Goal: Transaction & Acquisition: Purchase product/service

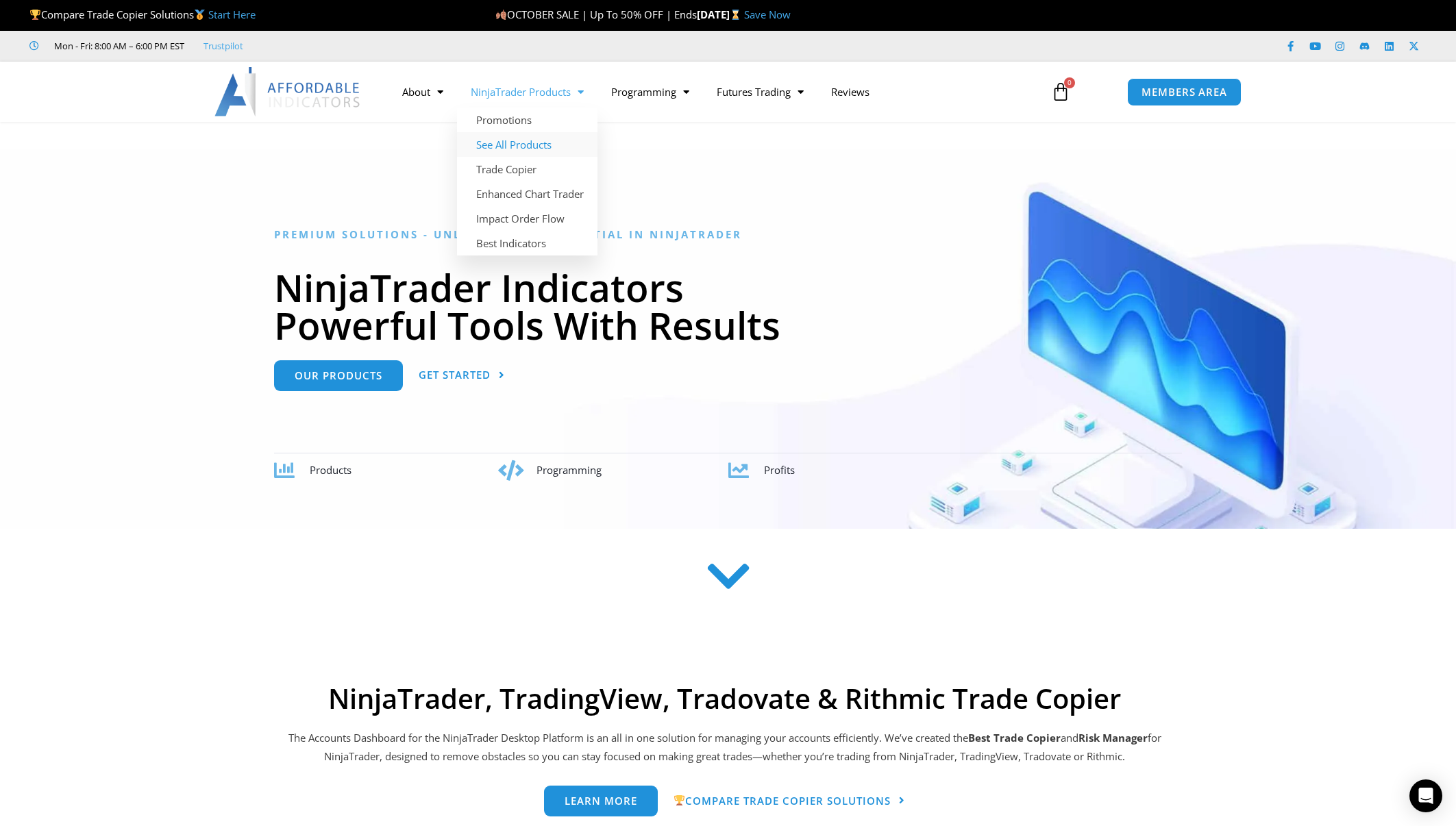
click at [522, 136] on link "See All Products" at bounding box center [527, 144] width 141 height 25
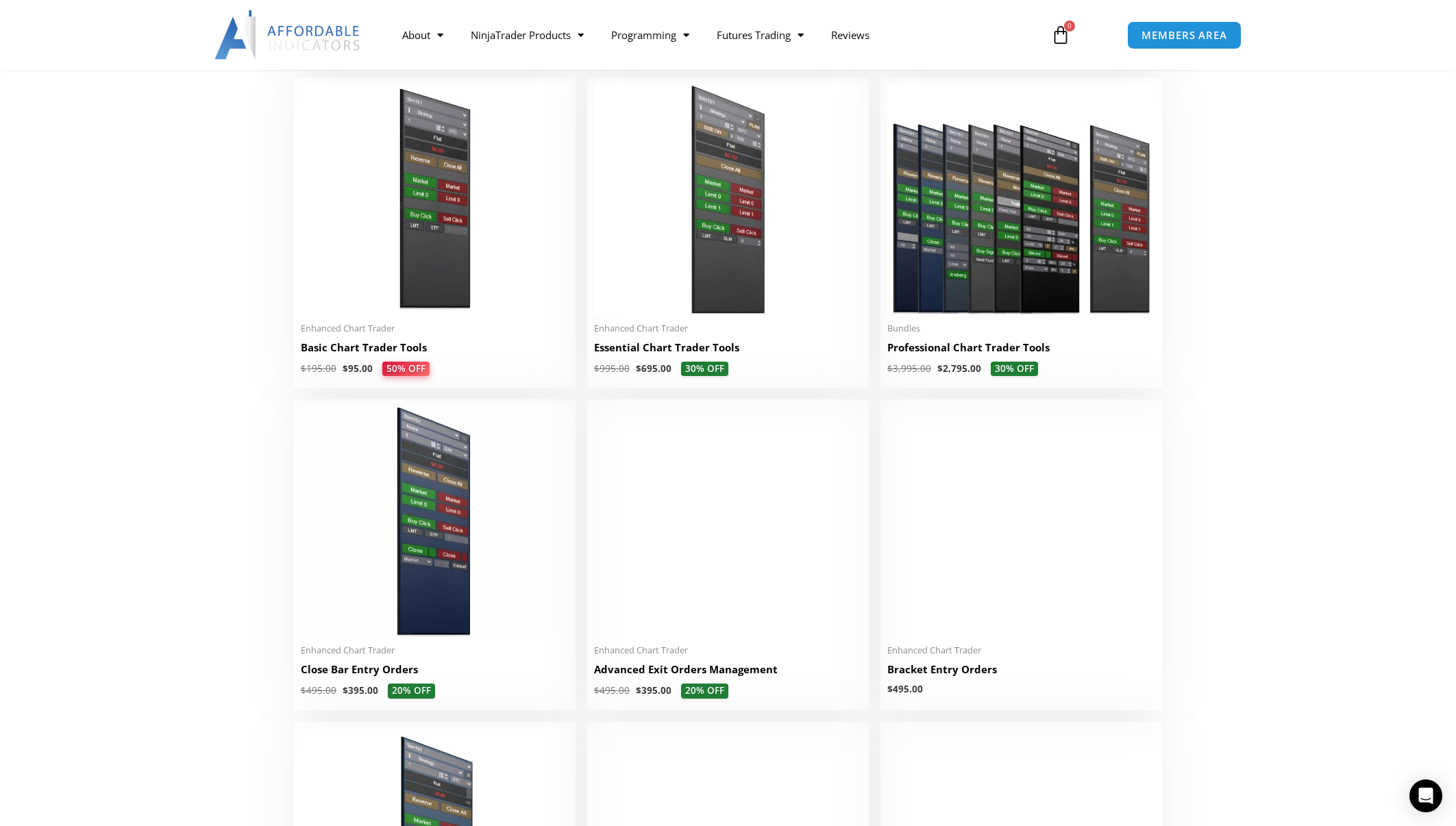
scroll to position [685, 0]
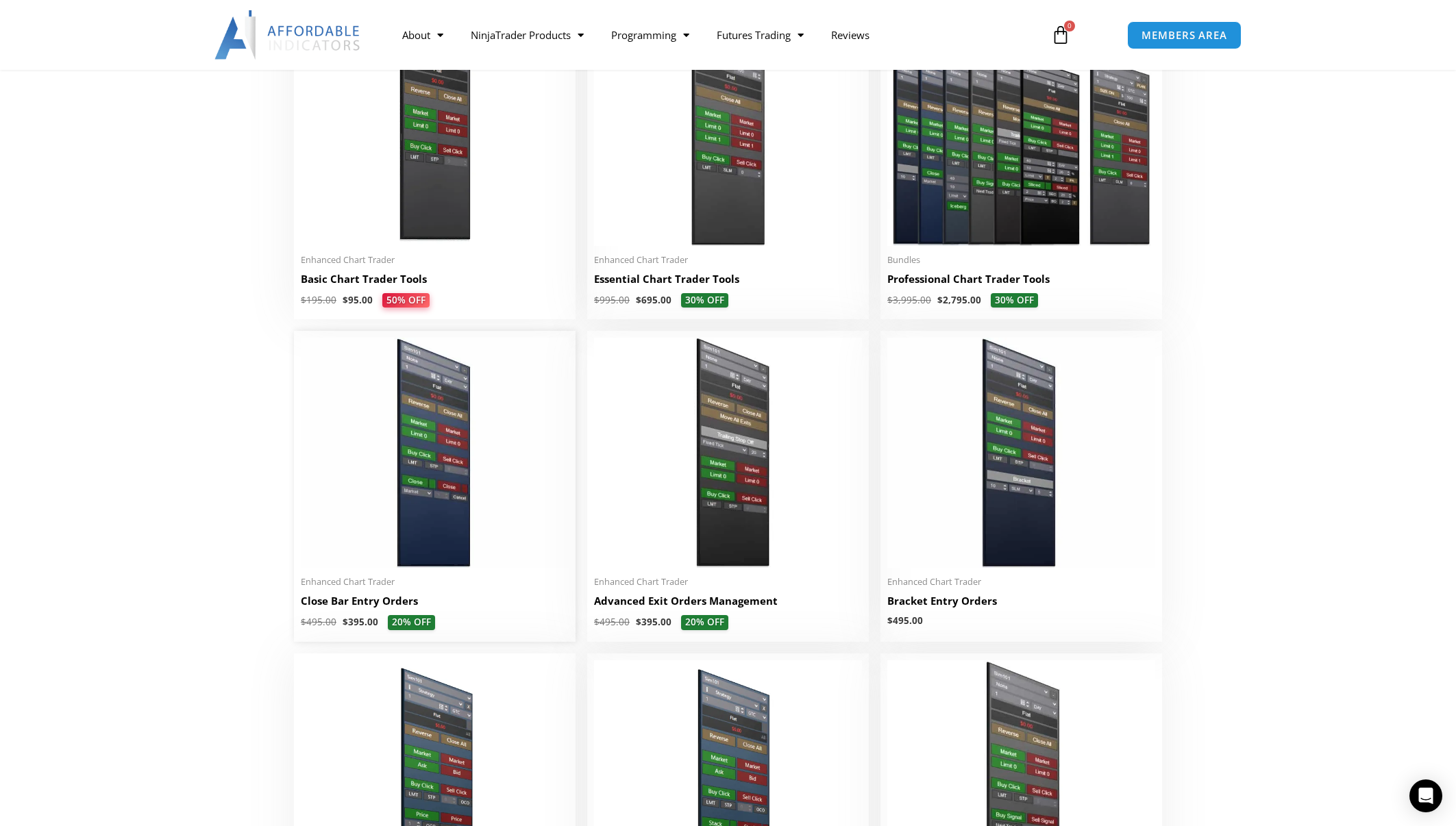
click at [427, 524] on img at bounding box center [435, 453] width 268 height 230
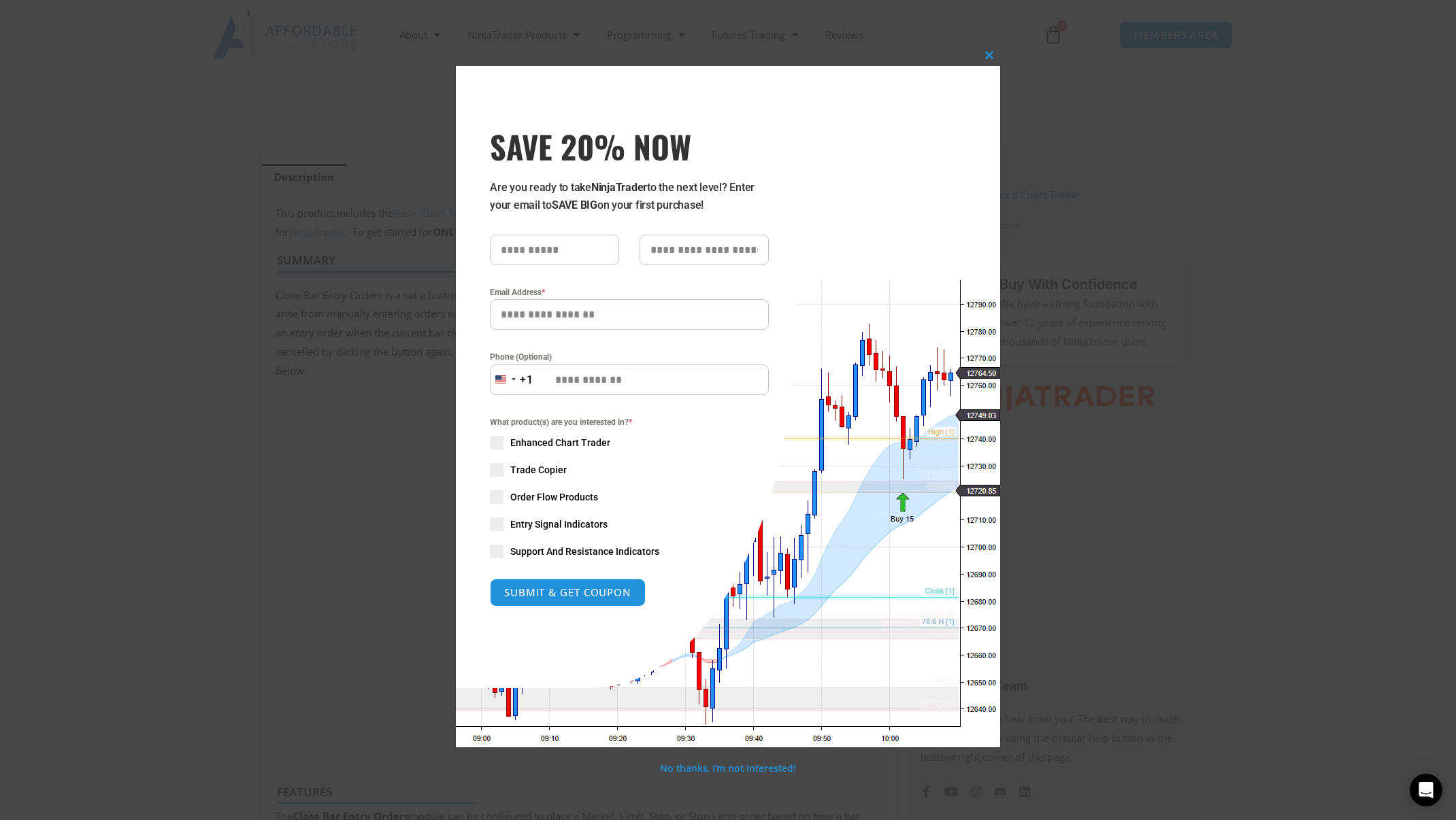
click at [544, 449] on span "Enhanced Chart Trader" at bounding box center [560, 443] width 100 height 13
click at [535, 465] on span "Trade Copier" at bounding box center [539, 470] width 57 height 13
click at [538, 499] on span "Order Flow Products" at bounding box center [554, 497] width 88 height 13
drag, startPoint x: 542, startPoint y: 519, endPoint x: 562, endPoint y: 539, distance: 28.3
click at [544, 523] on span "Entry Signal Indicators" at bounding box center [558, 524] width 97 height 13
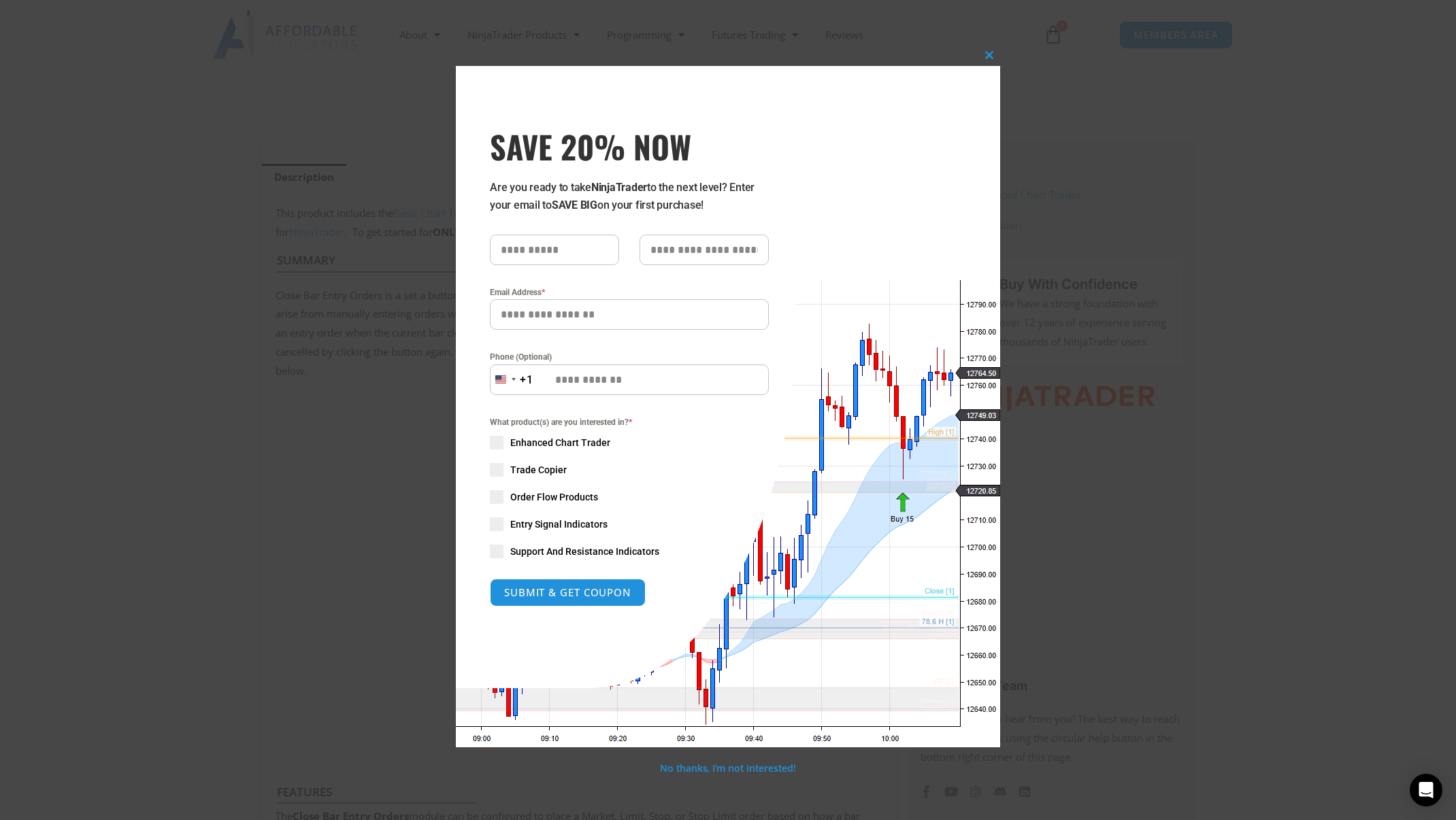
click at [568, 545] on span "Support And Resistance Indicators" at bounding box center [585, 551] width 149 height 13
click at [549, 238] on input "SAVE 20% NOW popup" at bounding box center [554, 250] width 129 height 31
type input "***"
type input "*"
type input "**********"
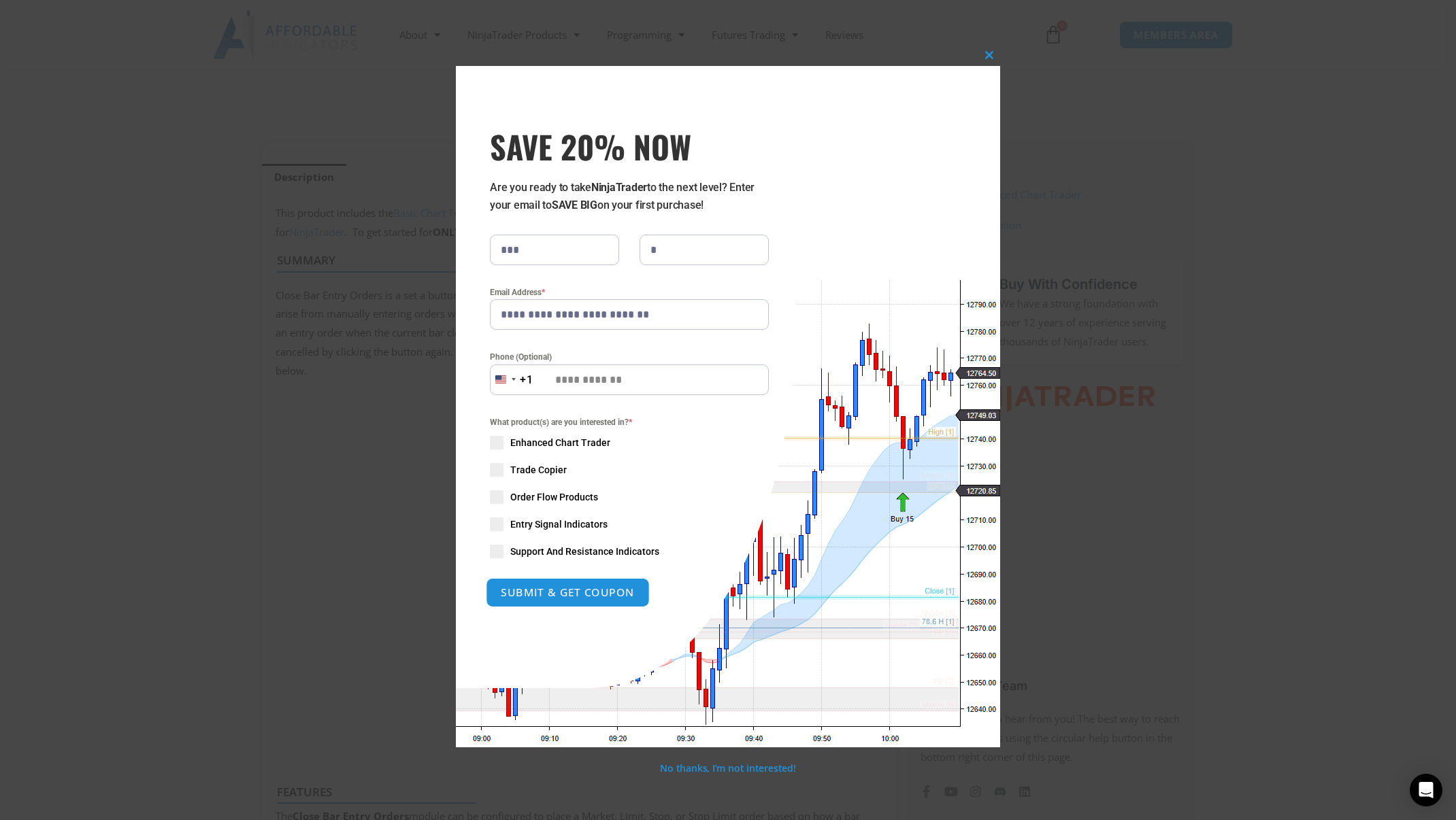
click at [551, 588] on button "SUBMIT & GET COUPON" at bounding box center [568, 592] width 164 height 29
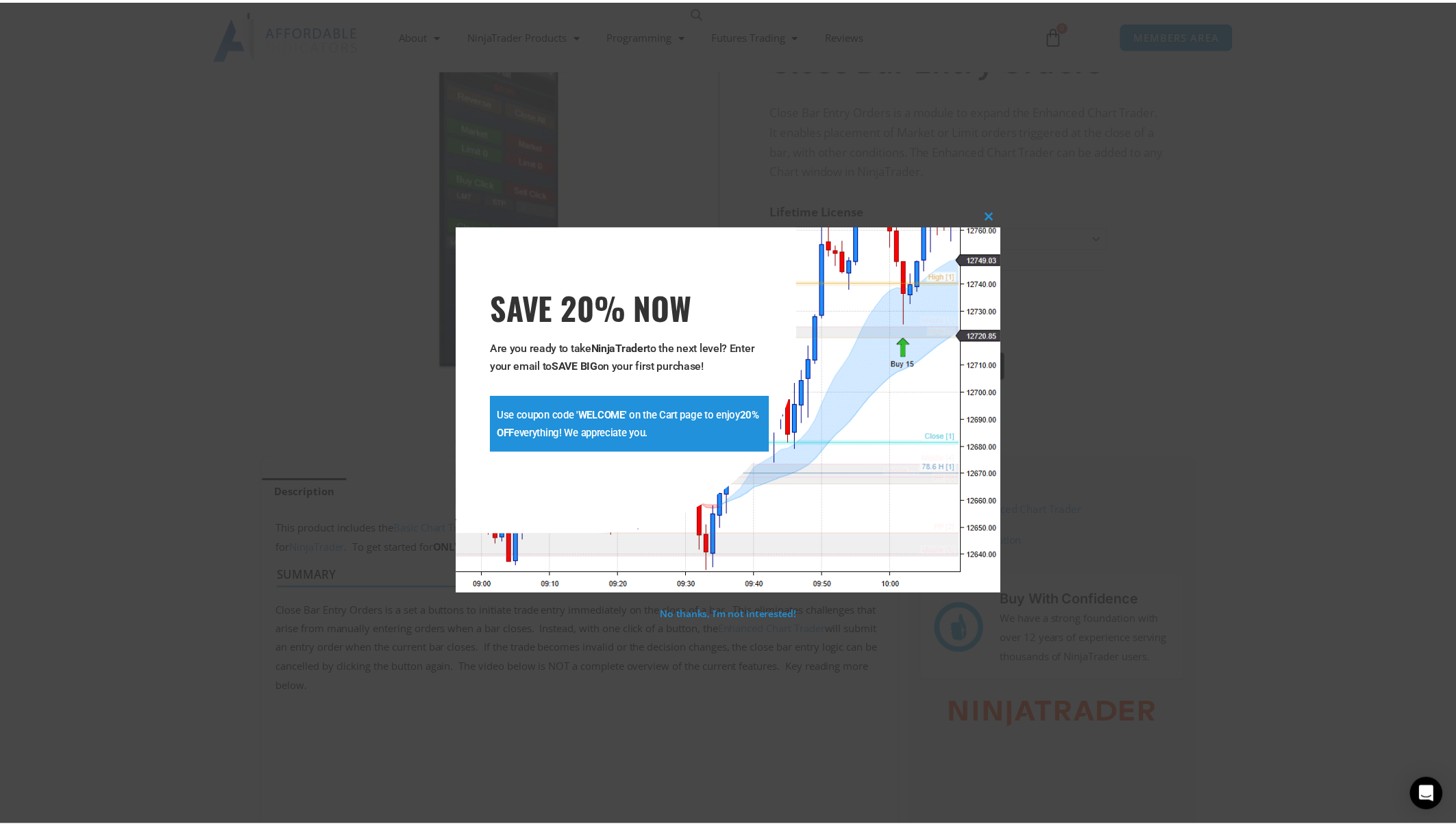
scroll to position [126, 0]
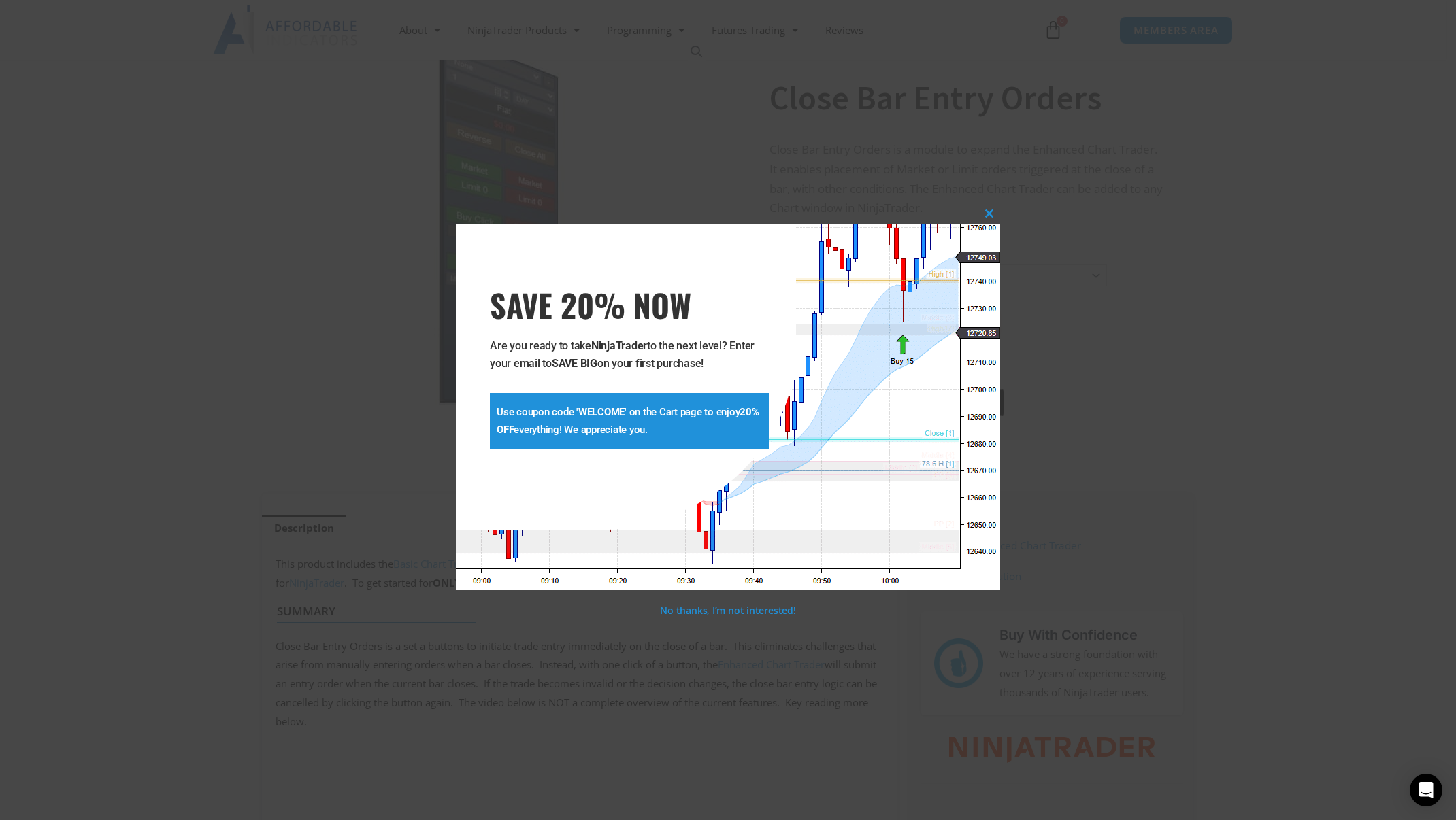
click at [358, 300] on div "**********" at bounding box center [728, 410] width 1456 height 820
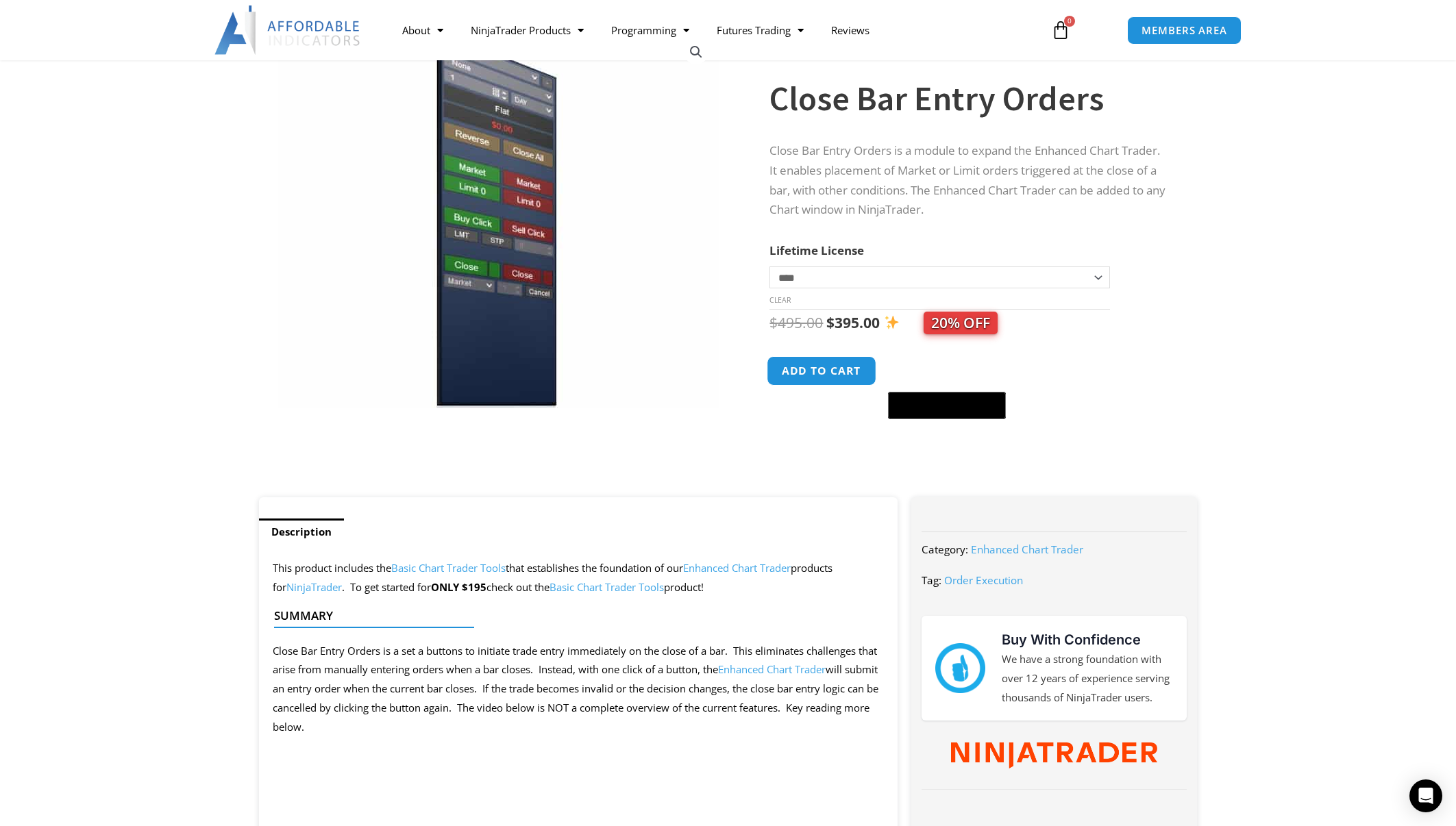
click at [825, 384] on button "Add to cart" at bounding box center [822, 371] width 109 height 29
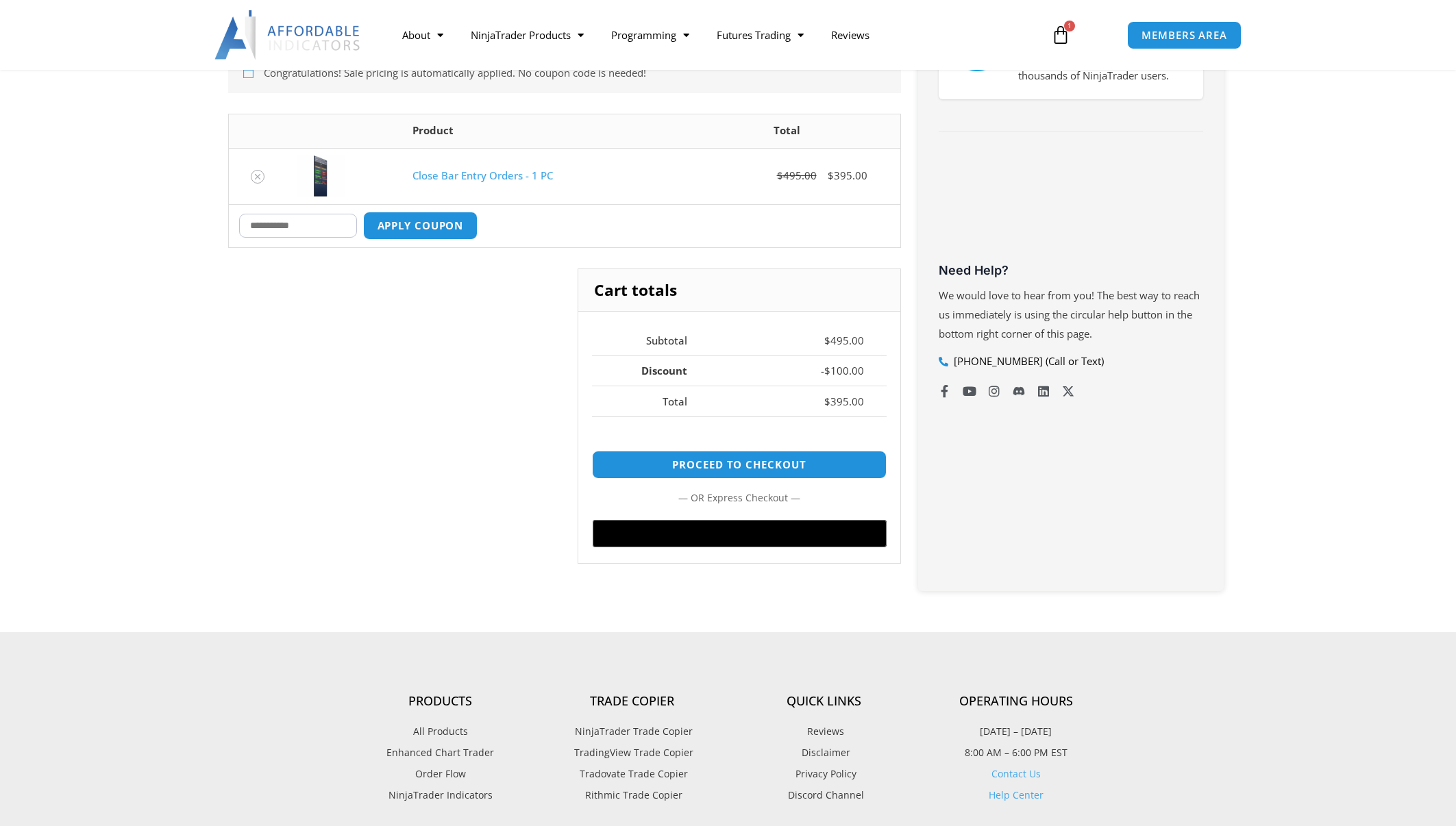
click at [299, 227] on input "Coupon:" at bounding box center [298, 226] width 118 height 24
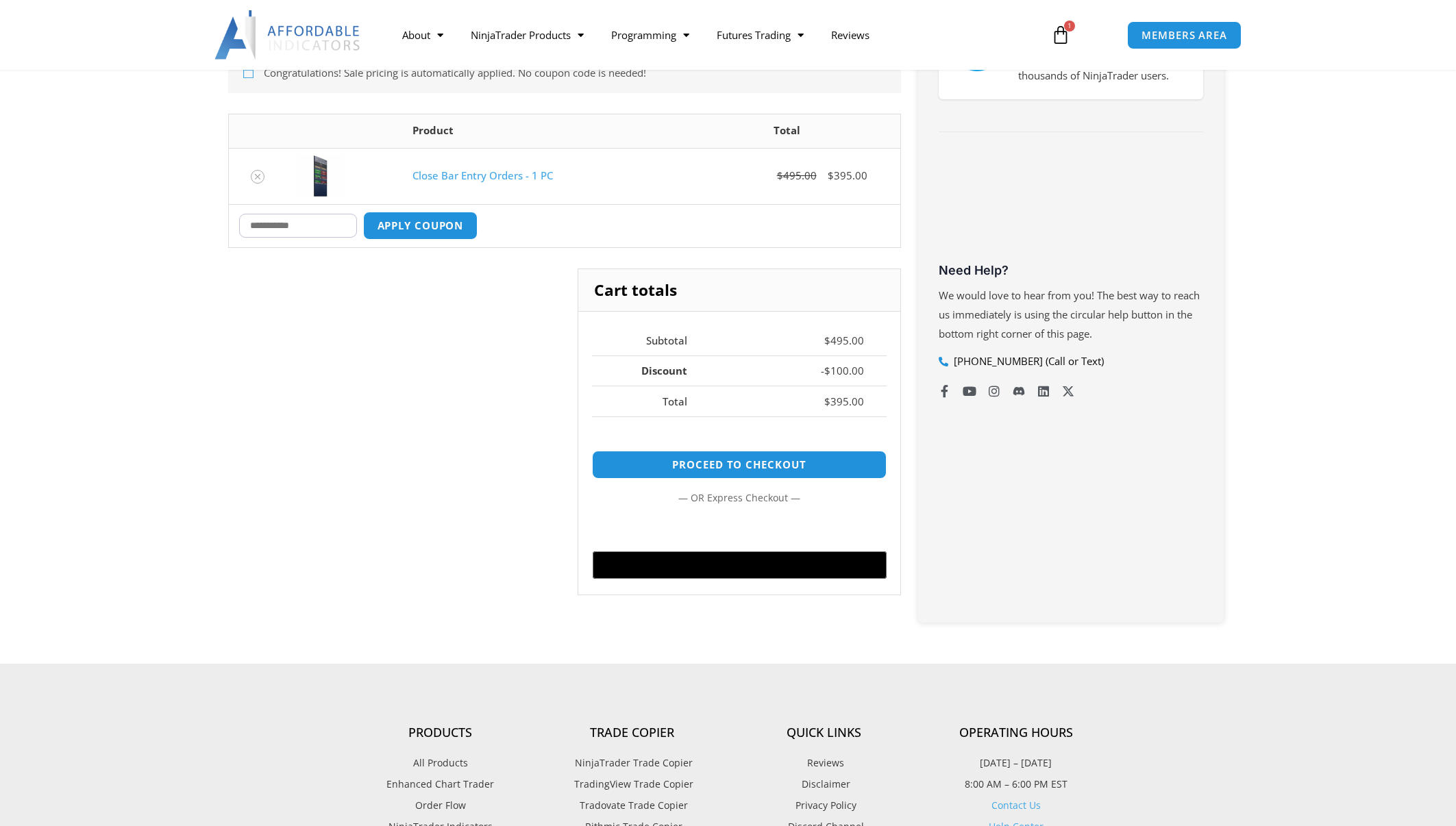
click at [299, 227] on input "Coupon:" at bounding box center [298, 226] width 118 height 24
type input "*******"
click at [397, 225] on button "Apply coupon" at bounding box center [420, 225] width 121 height 29
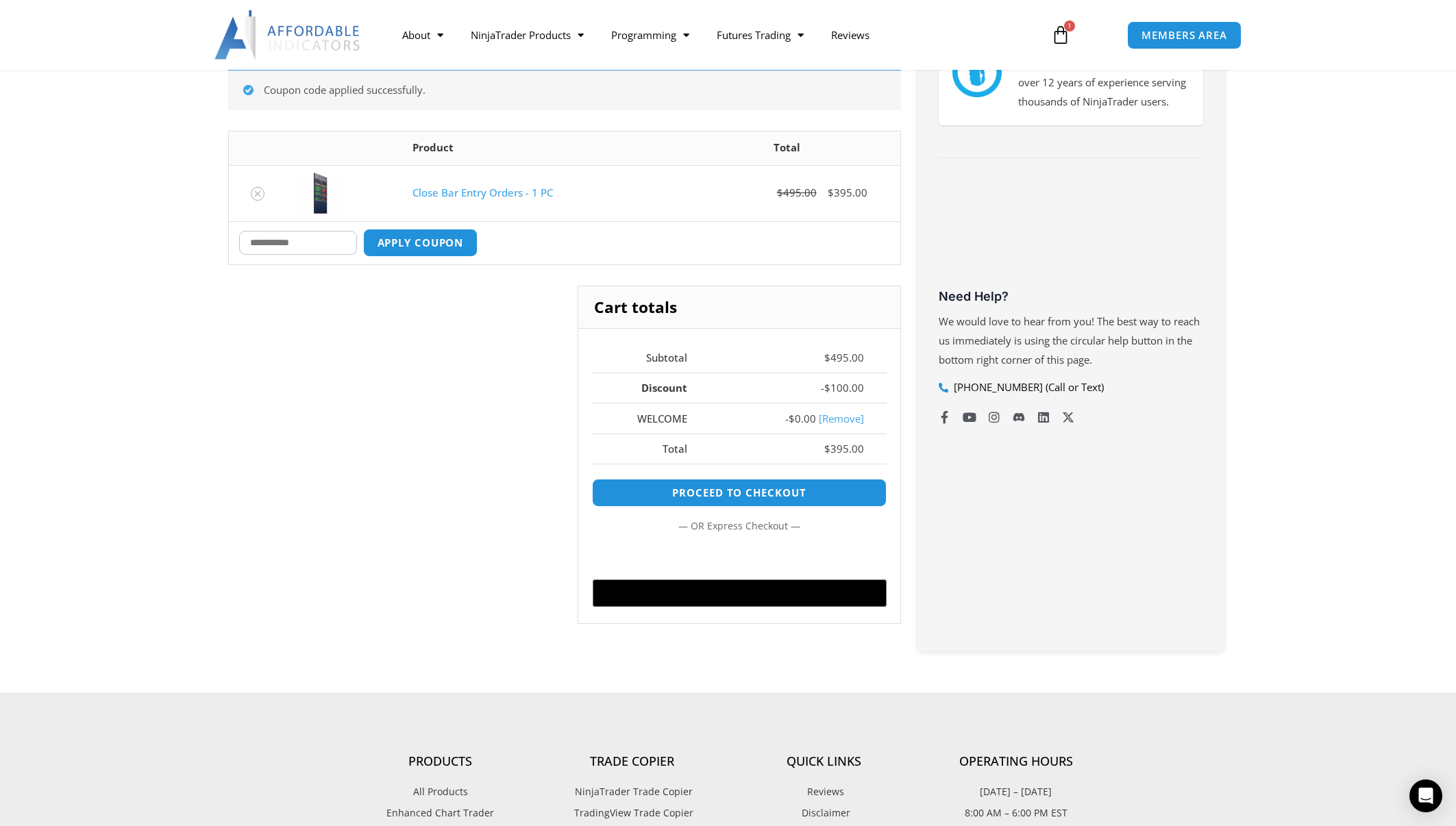
scroll to position [179, 0]
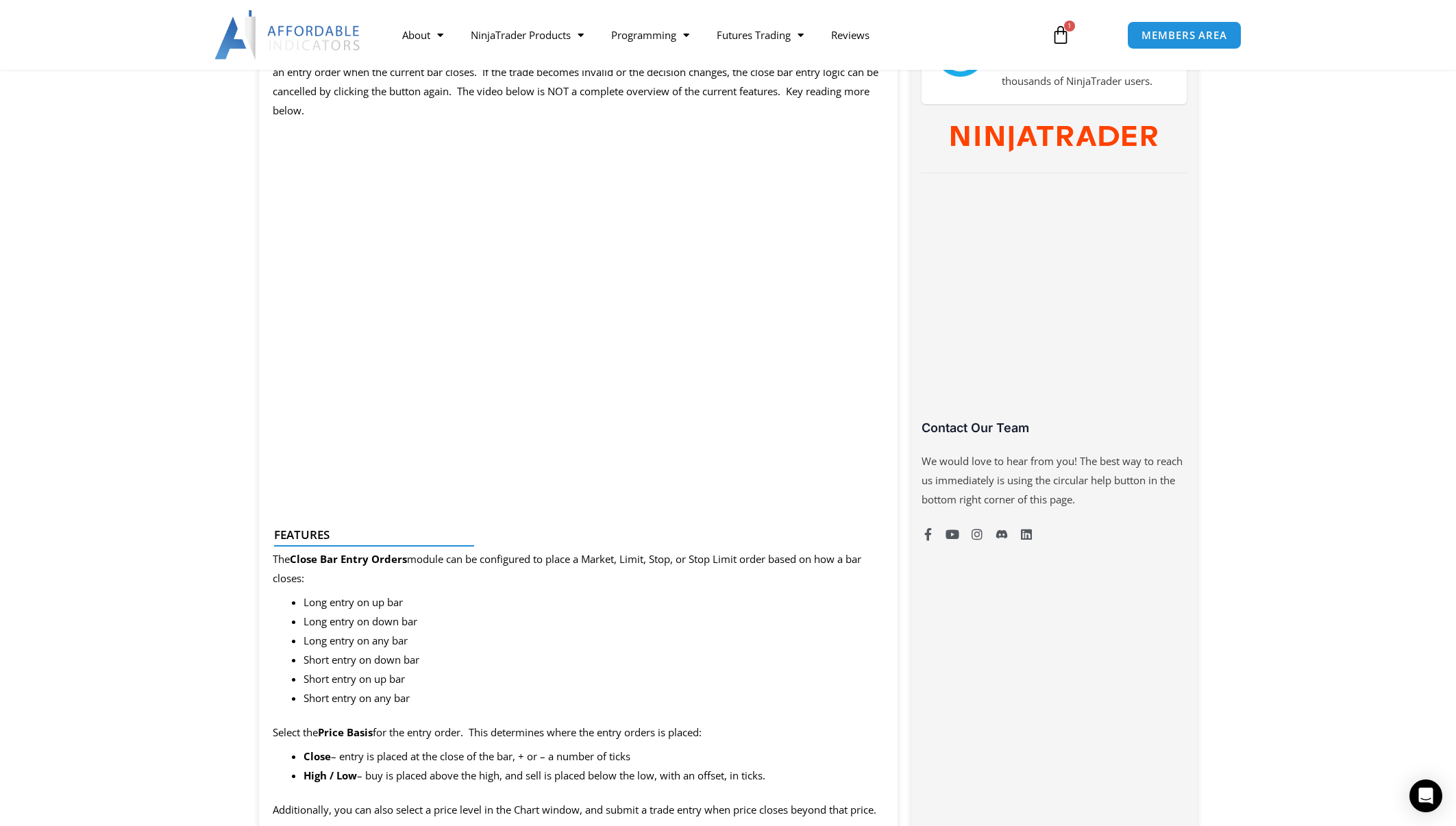
scroll to position [1017, 0]
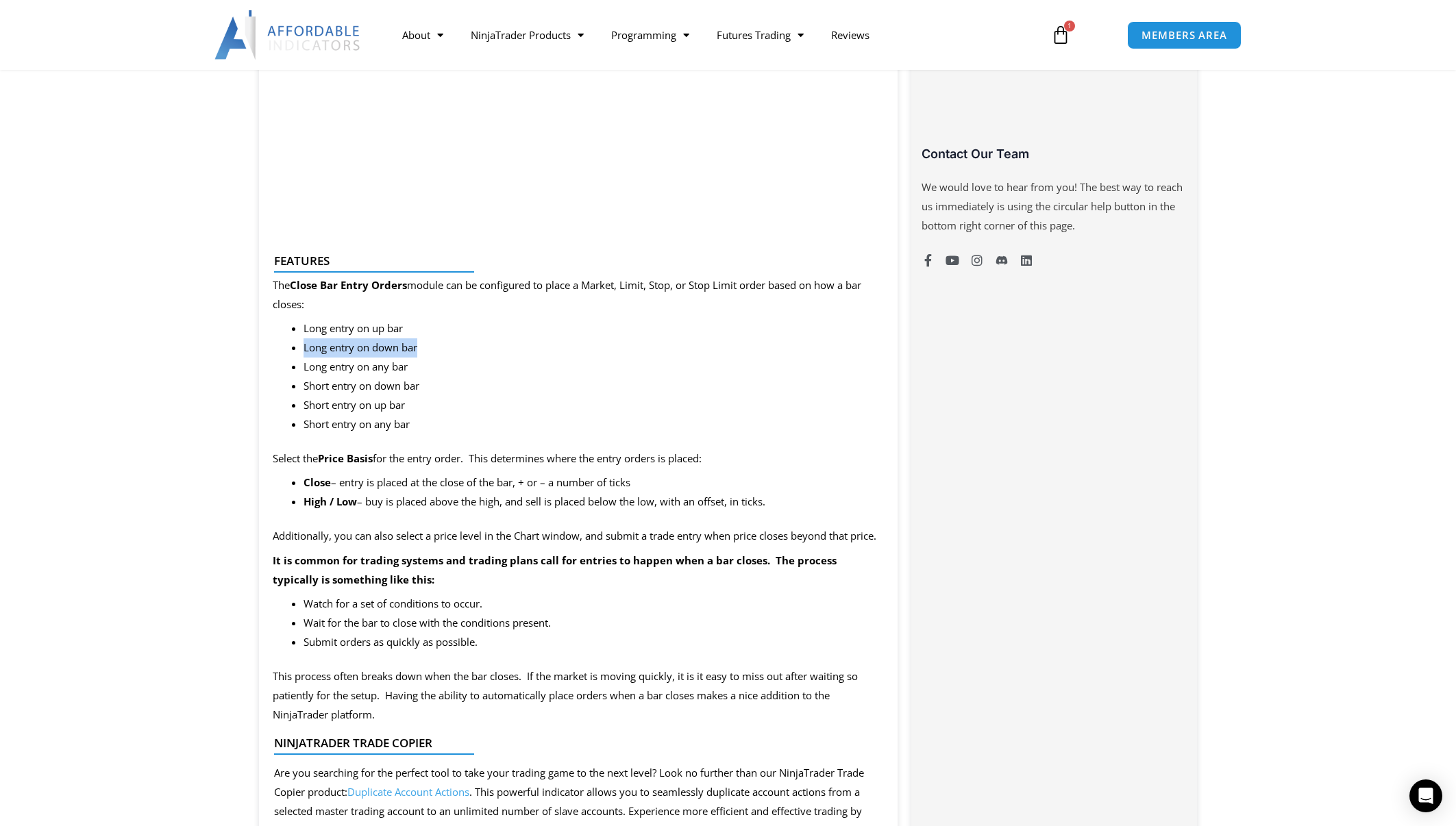
drag, startPoint x: 427, startPoint y: 348, endPoint x: 515, endPoint y: 348, distance: 88.0
click at [515, 348] on div "This product includes the Basic Chart Trader Tools that establishes the foundat…" at bounding box center [578, 406] width 640 height 1503
click at [515, 348] on li "Long entry on down bar" at bounding box center [594, 348] width 581 height 19
drag, startPoint x: 301, startPoint y: 376, endPoint x: 557, endPoint y: 372, distance: 256.0
click at [551, 372] on ul "Long entry on up bar Long entry on down bar Long entry on any bar Short entry o…" at bounding box center [594, 377] width 581 height 114
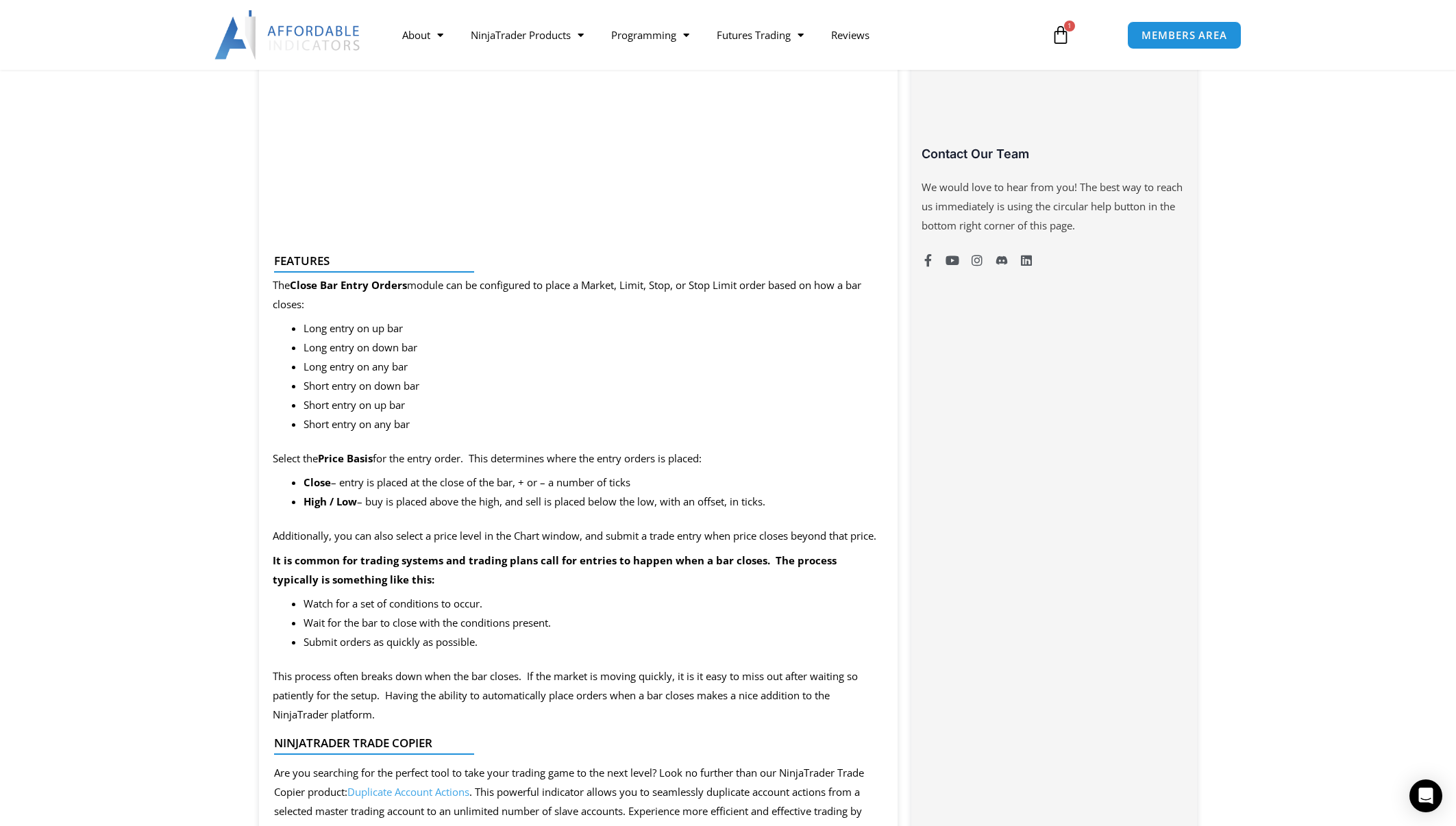
click at [557, 372] on li "Long entry on any bar" at bounding box center [594, 367] width 581 height 19
